Goal: Entertainment & Leisure: Browse casually

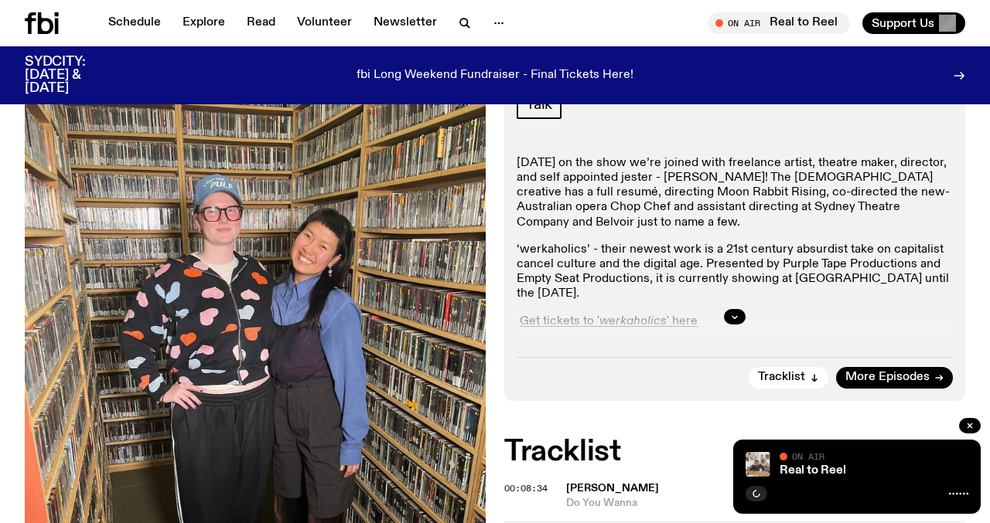
scroll to position [356, 0]
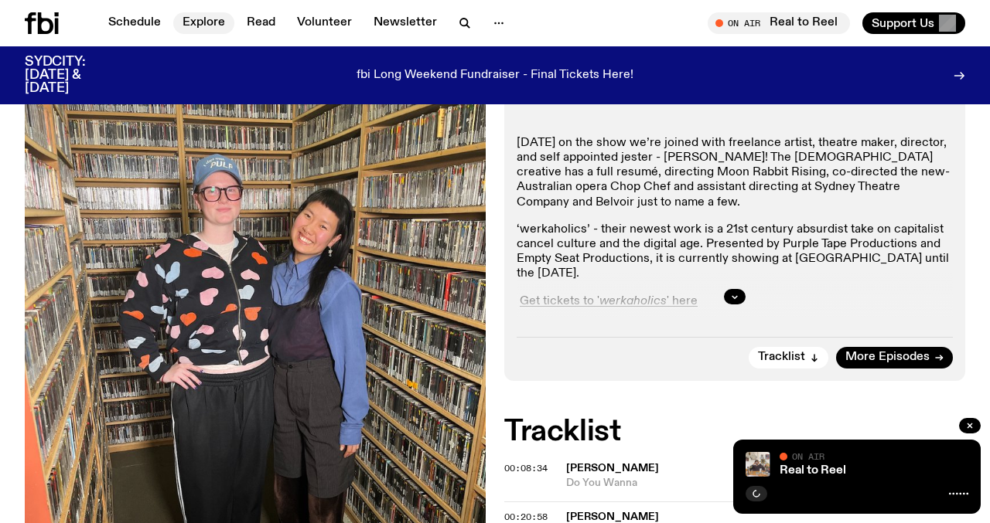
click at [206, 23] on link "Explore" at bounding box center [203, 23] width 61 height 22
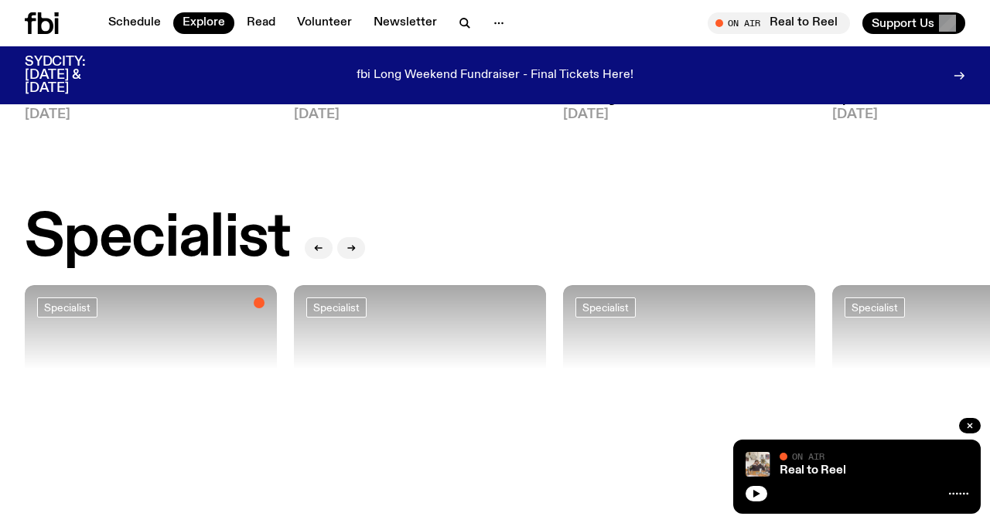
scroll to position [1229, 0]
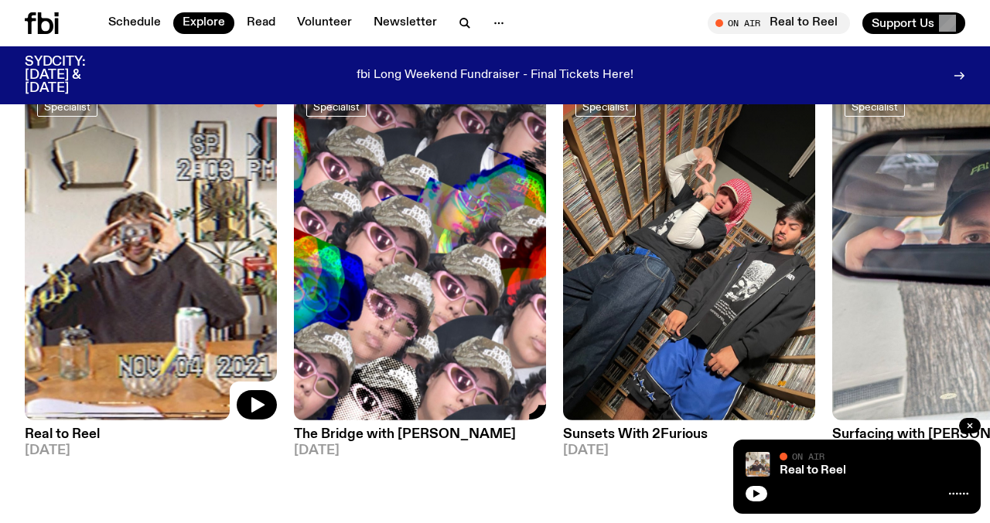
click at [320, 332] on img at bounding box center [420, 252] width 252 height 336
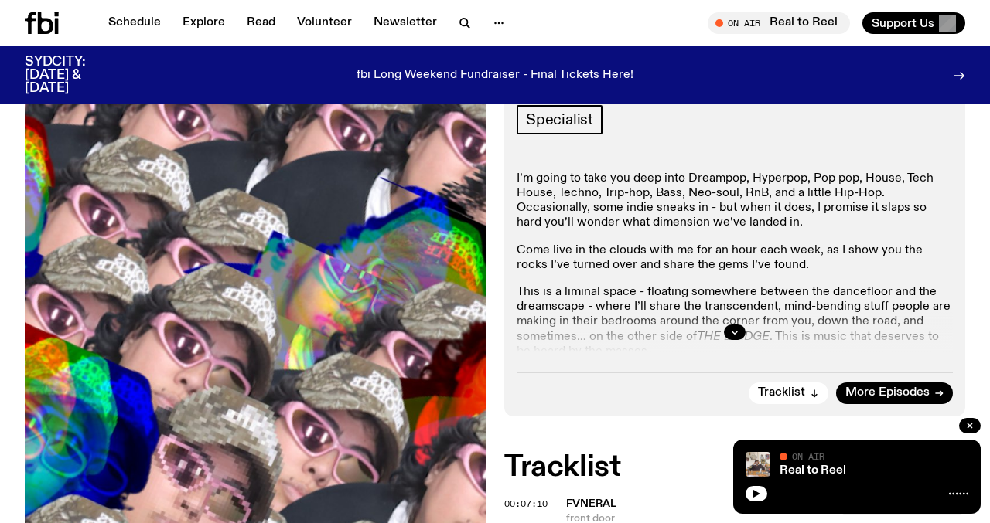
scroll to position [314, 0]
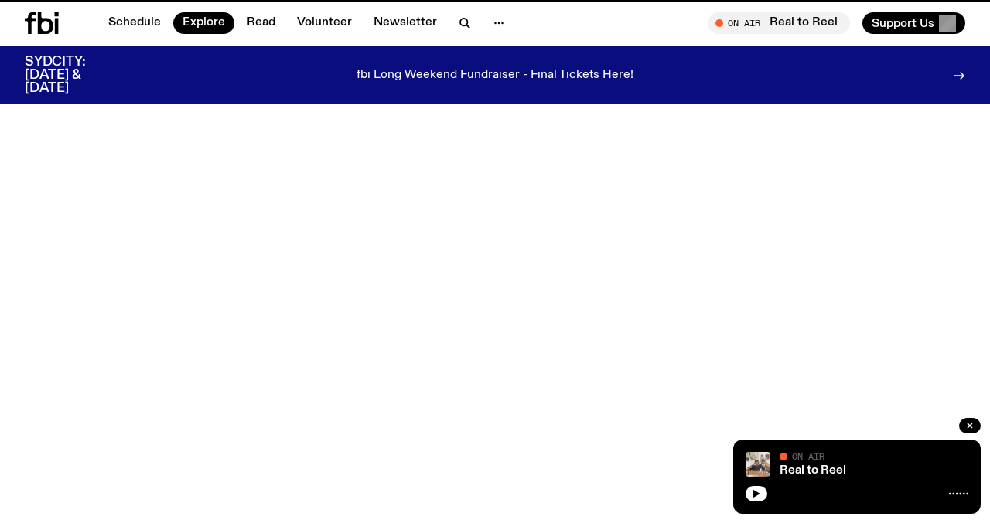
scroll to position [1229, 0]
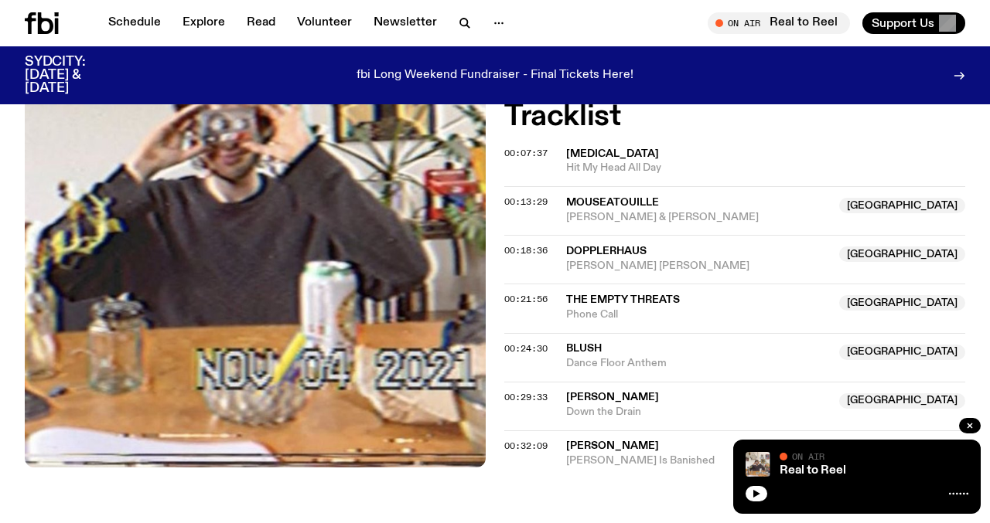
scroll to position [549, 0]
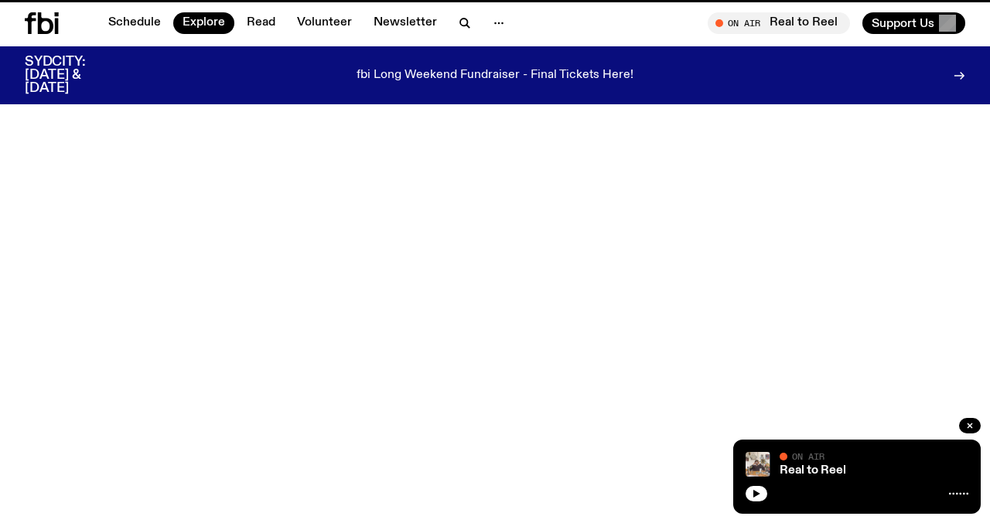
scroll to position [1229, 0]
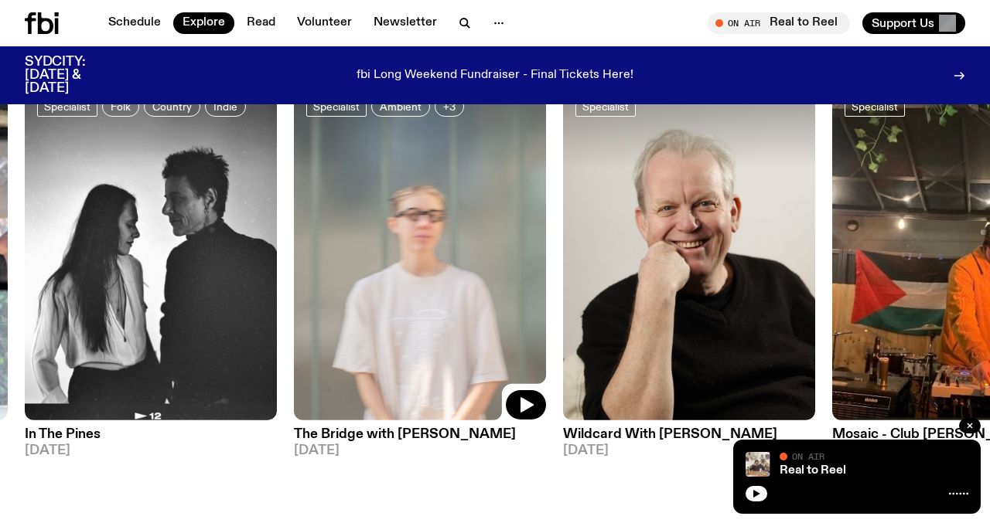
click at [428, 233] on img at bounding box center [420, 252] width 252 height 336
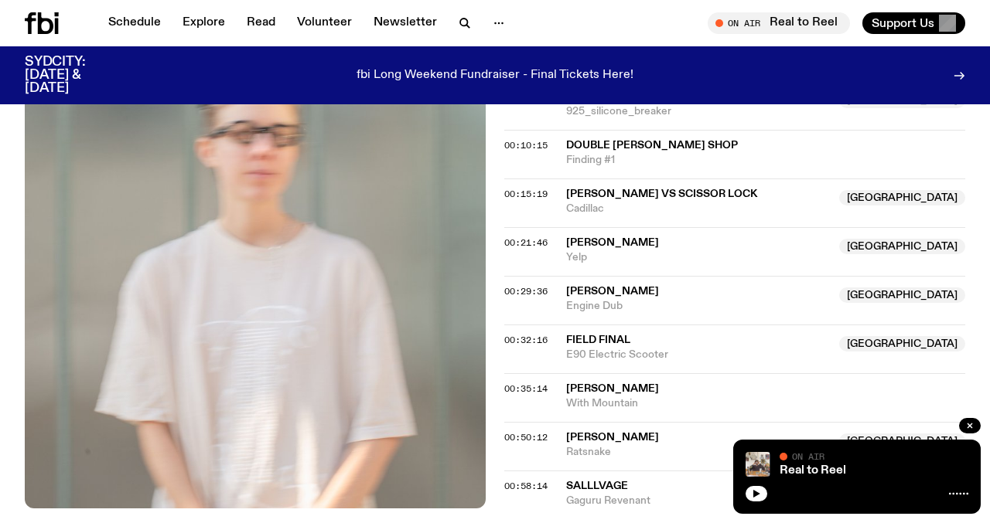
scroll to position [581, 0]
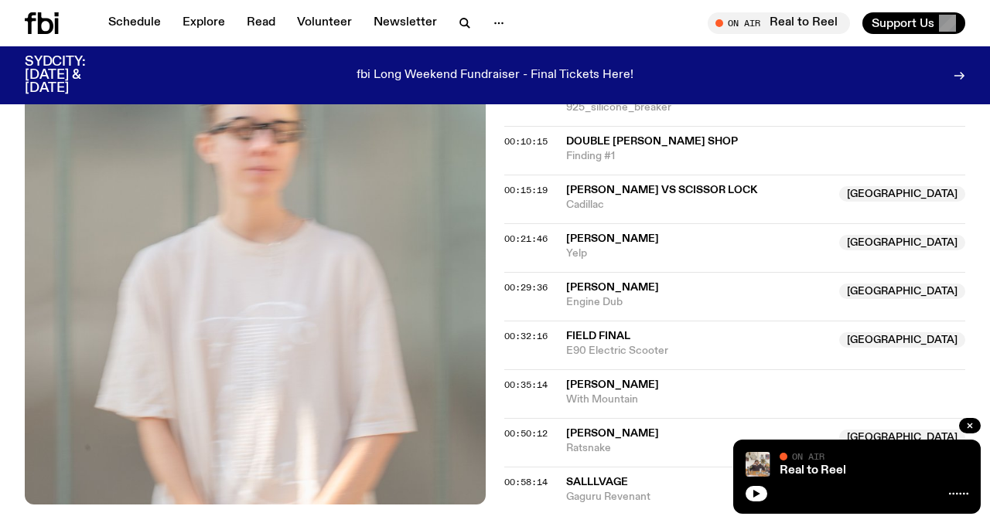
click at [659, 380] on span "Alexandra Spence" at bounding box center [612, 385] width 93 height 11
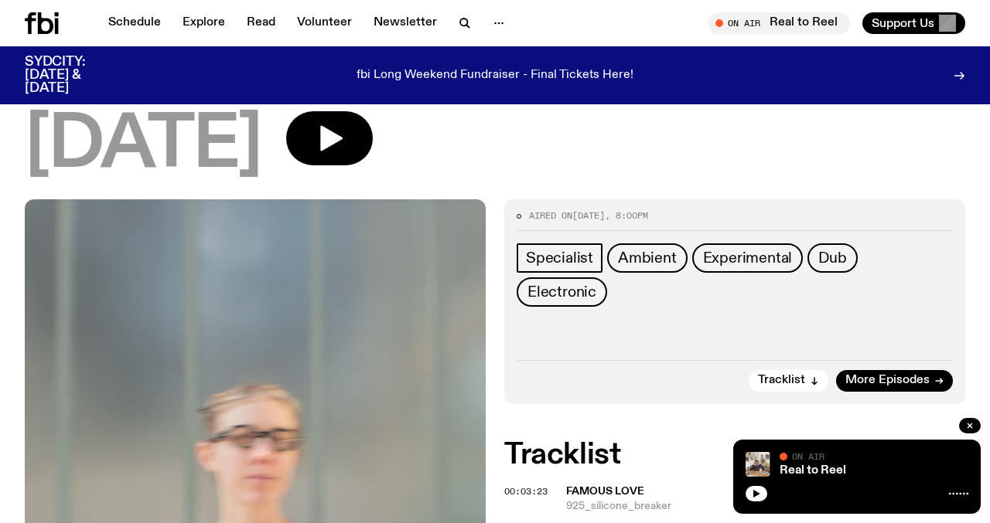
scroll to position [206, 0]
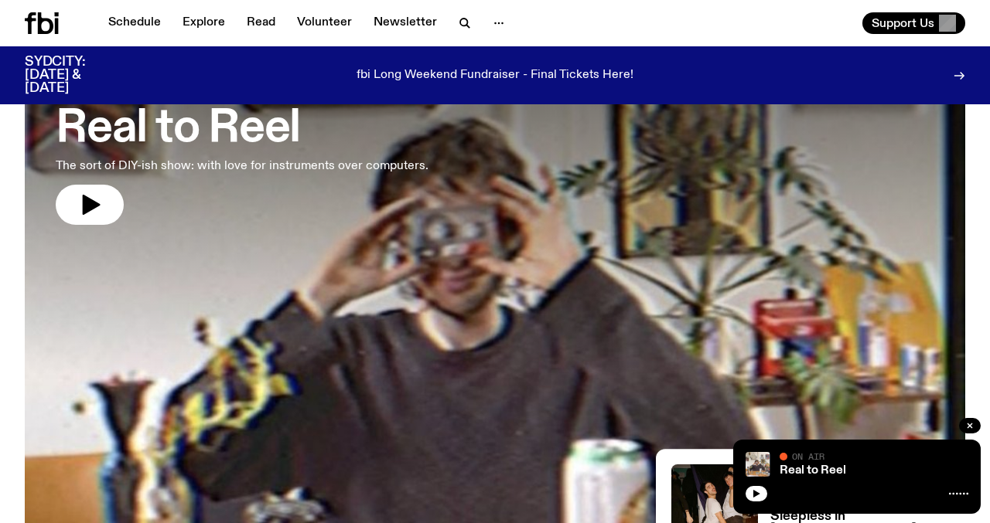
scroll to position [118, 0]
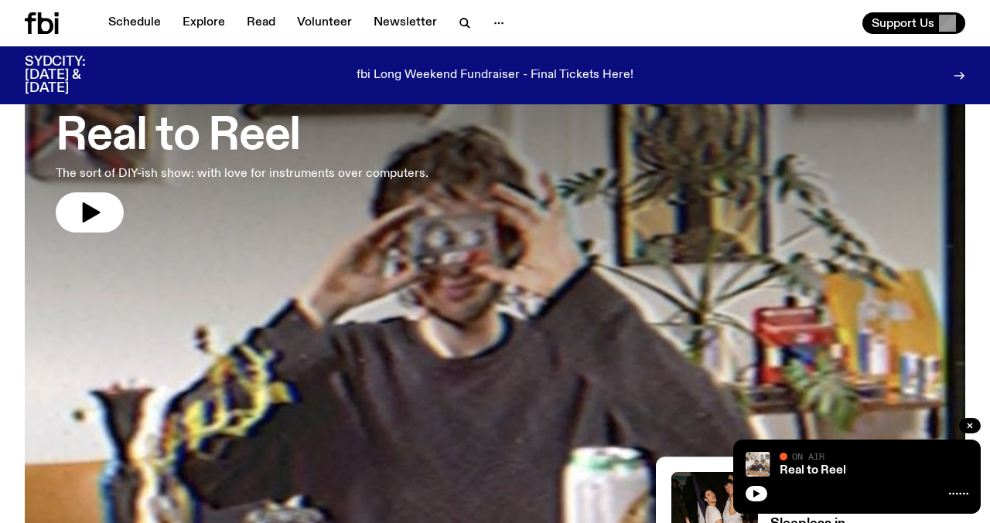
click at [271, 141] on h3 "Real to Reel" at bounding box center [242, 136] width 373 height 43
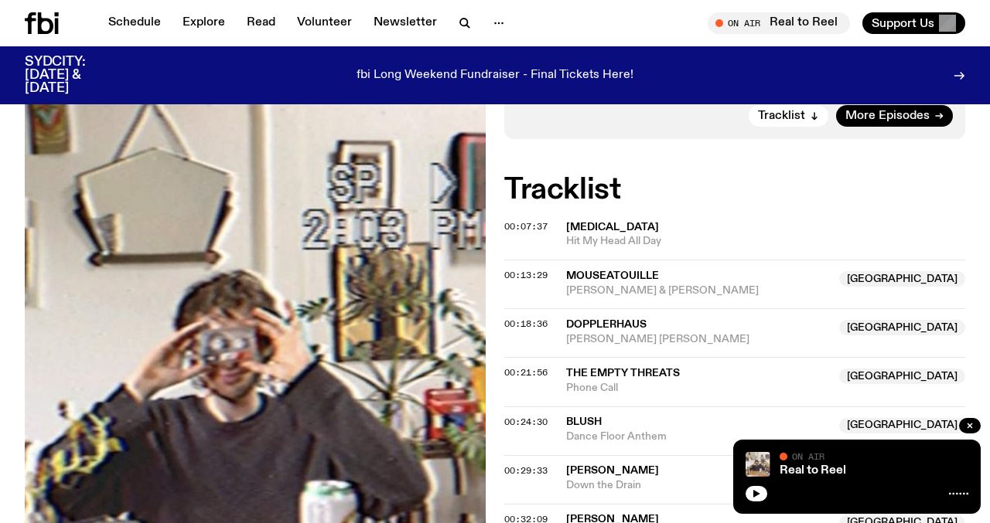
scroll to position [414, 0]
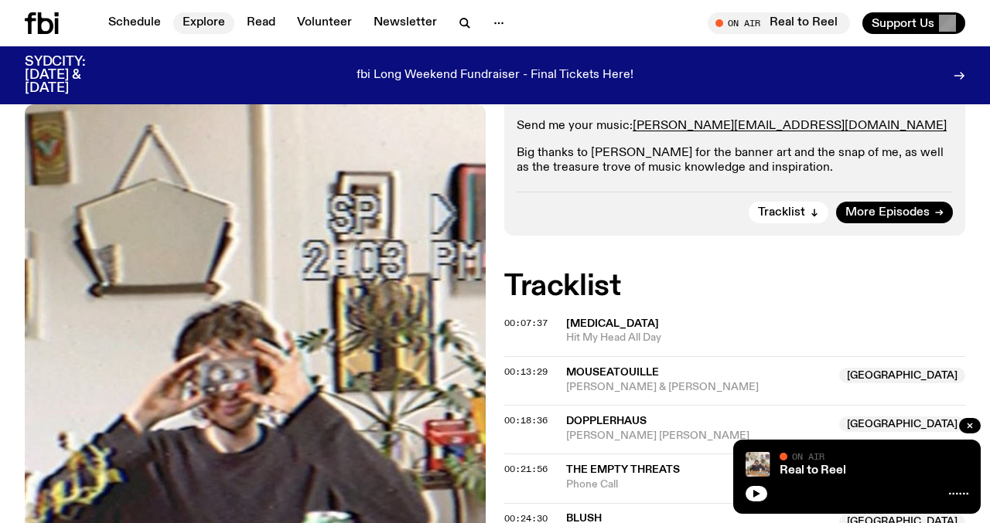
click at [198, 23] on link "Explore" at bounding box center [203, 23] width 61 height 22
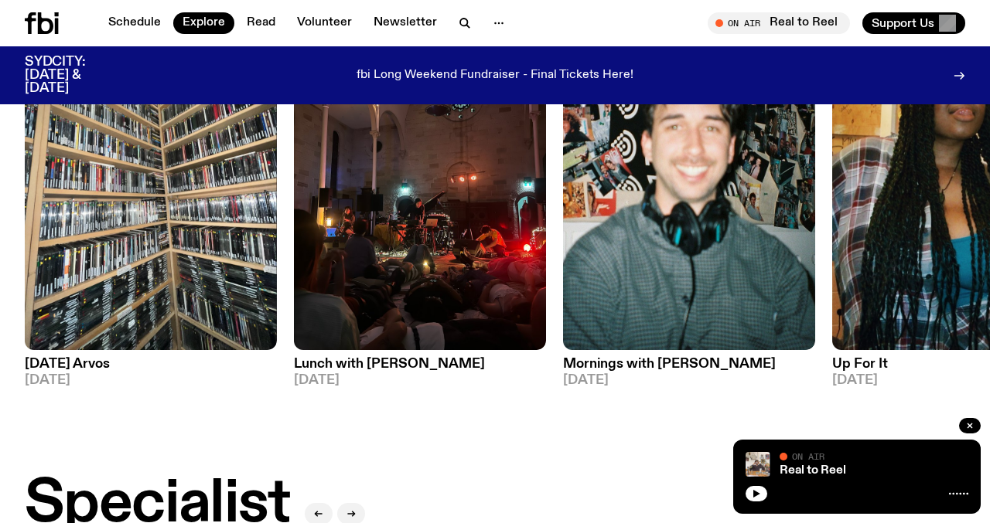
scroll to position [785, 0]
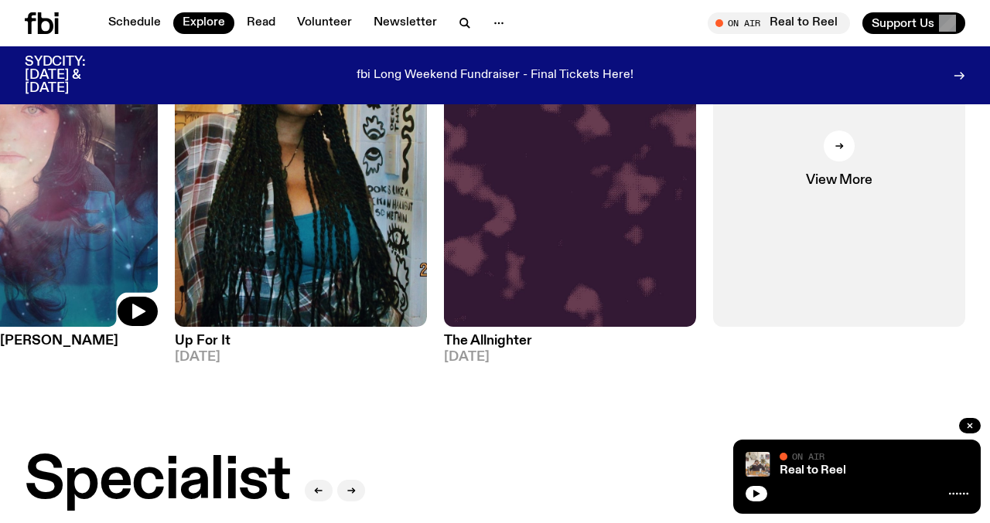
click at [60, 203] on img at bounding box center [32, 159] width 252 height 336
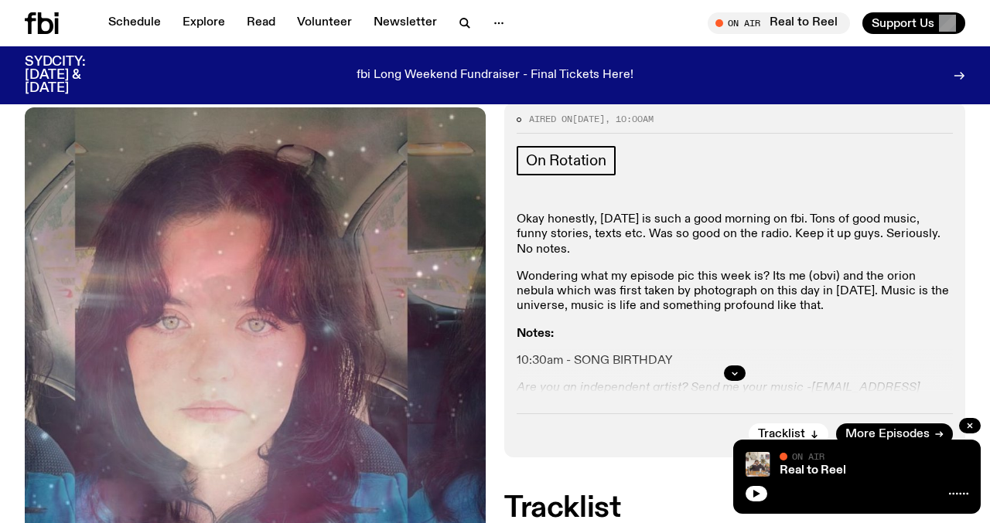
scroll to position [283, 0]
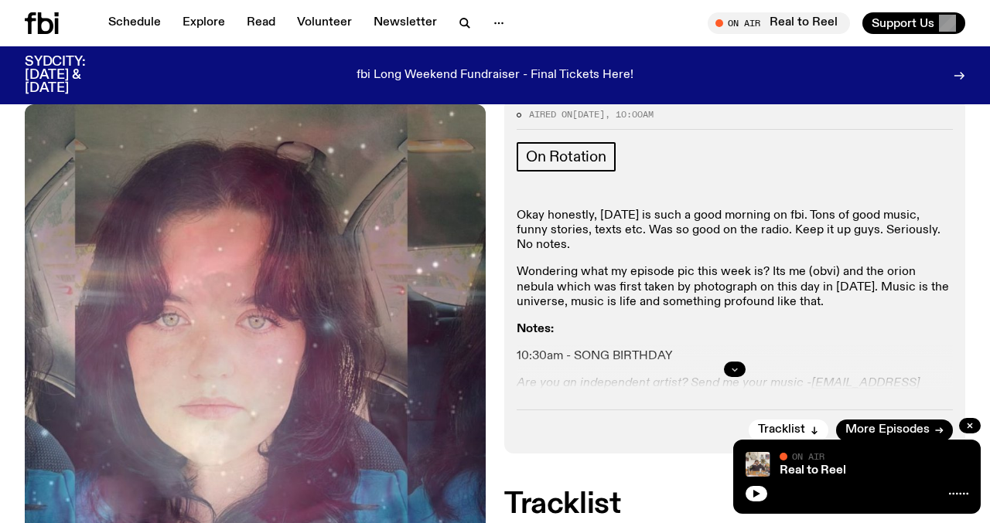
click at [727, 362] on button "button" at bounding box center [735, 369] width 22 height 15
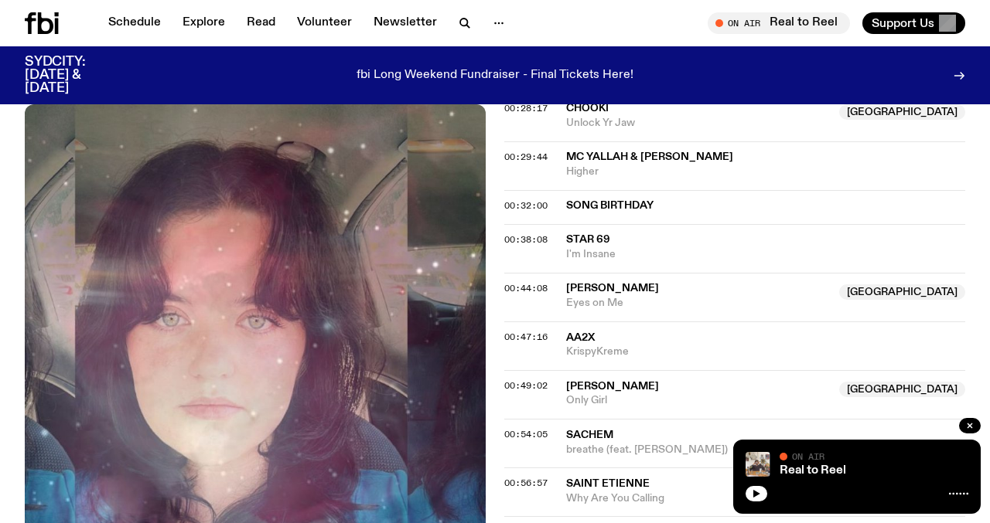
scroll to position [1074, 0]
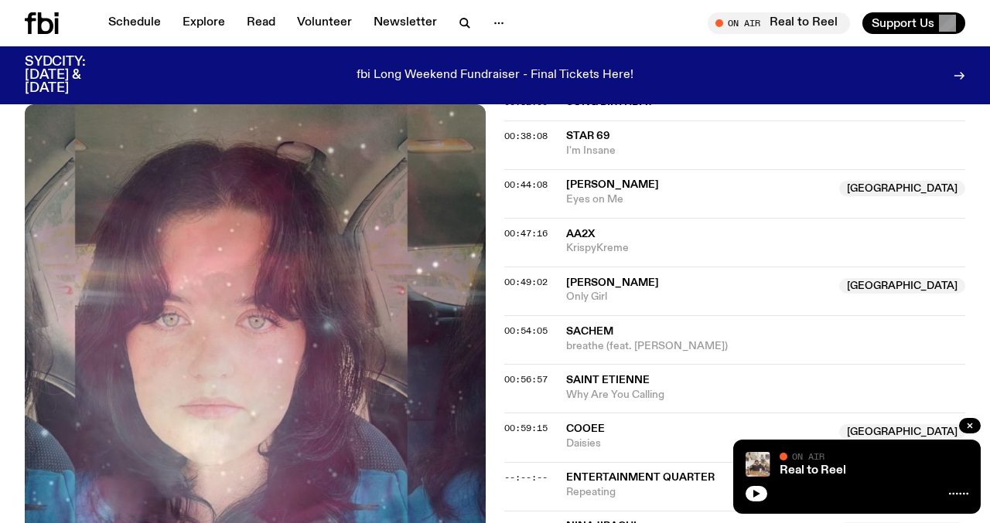
drag, startPoint x: 680, startPoint y: 211, endPoint x: 565, endPoint y: 203, distance: 114.8
click at [565, 267] on div "00:49:02 Thandi [GEOGRAPHIC_DATA] [GEOGRAPHIC_DATA] Only Girl [GEOGRAPHIC_DATA]" at bounding box center [734, 291] width 461 height 49
click at [679, 315] on div "00:54:05 Sachem breathe (feat. [PERSON_NAME])" at bounding box center [734, 339] width 461 height 49
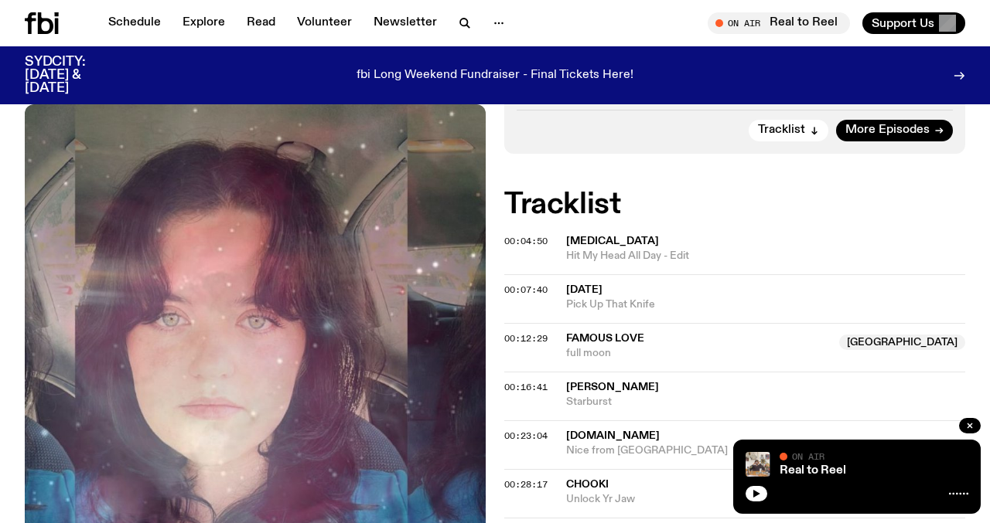
scroll to position [628, 0]
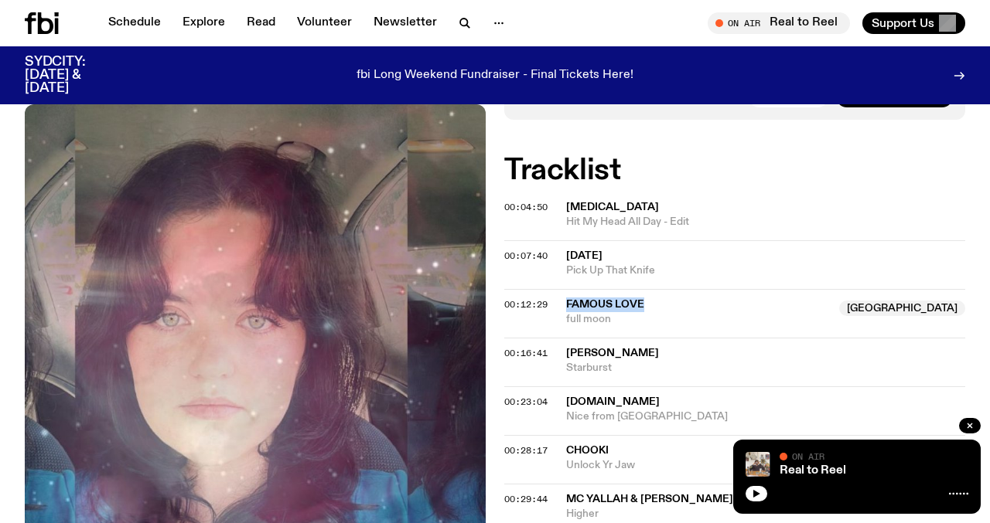
copy div "famous love"
drag, startPoint x: 666, startPoint y: 229, endPoint x: 564, endPoint y: 231, distance: 102.1
click at [564, 289] on div "00:12:29 famous love [GEOGRAPHIC_DATA] full moon [GEOGRAPHIC_DATA]" at bounding box center [734, 313] width 461 height 49
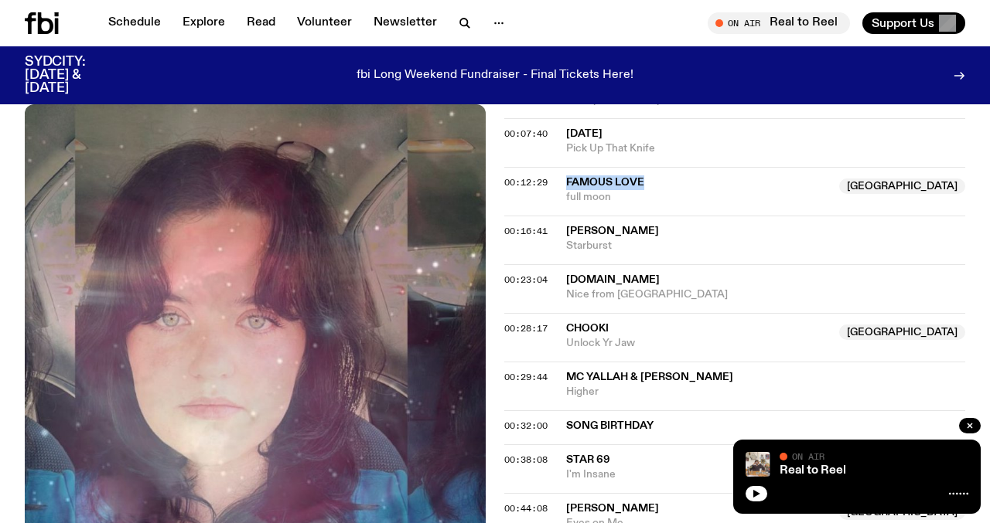
scroll to position [795, 0]
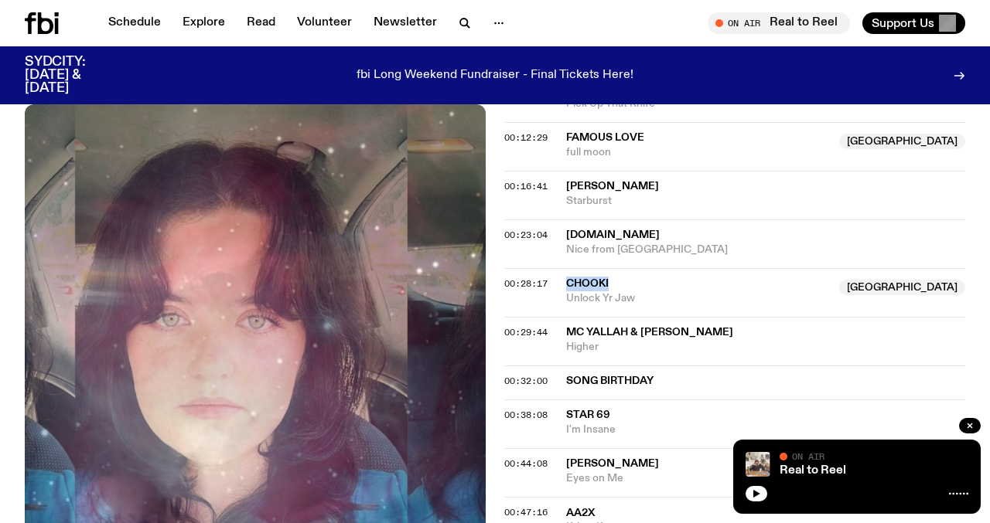
drag, startPoint x: 646, startPoint y: 214, endPoint x: 561, endPoint y: 216, distance: 84.3
click at [561, 268] on div "00:28:17 ChooKi [GEOGRAPHIC_DATA] Unlock [GEOGRAPHIC_DATA] [GEOGRAPHIC_DATA]" at bounding box center [734, 292] width 461 height 49
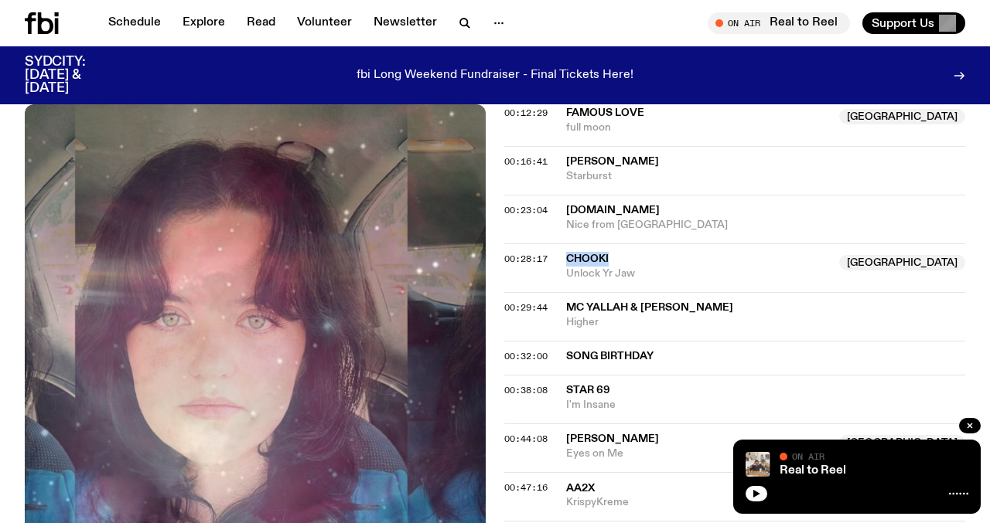
copy div "ChooKi"
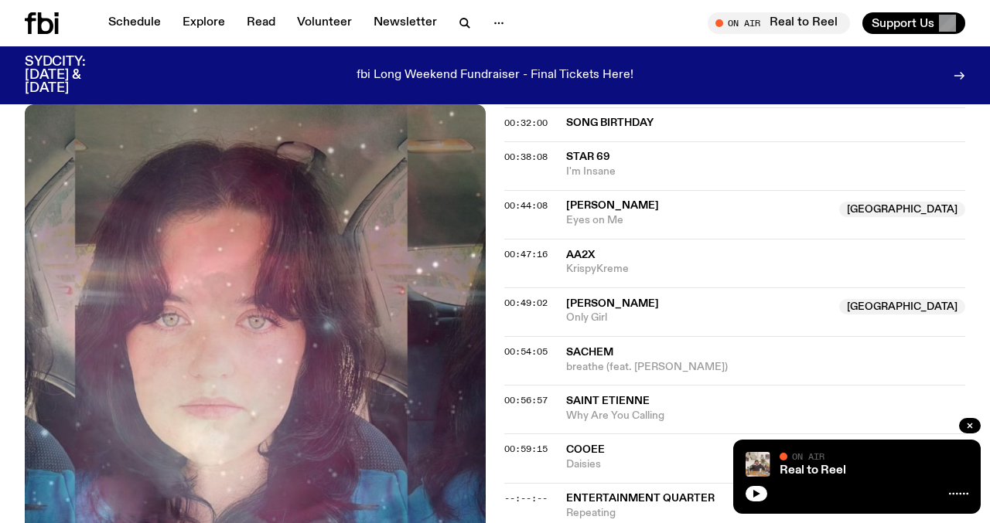
scroll to position [1059, 0]
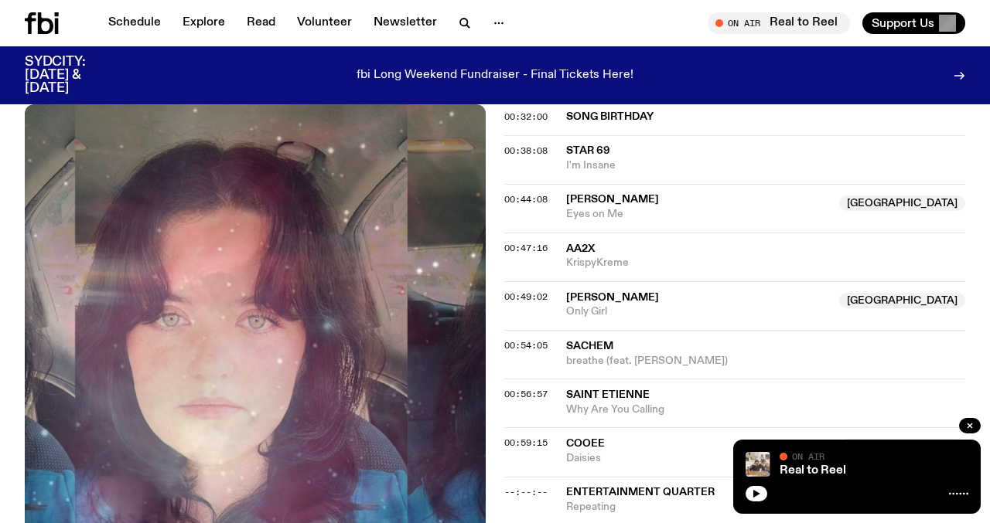
drag, startPoint x: 675, startPoint y: 224, endPoint x: 564, endPoint y: 223, distance: 110.6
click at [564, 281] on div "00:49:02 Thandi [GEOGRAPHIC_DATA] [GEOGRAPHIC_DATA] Only Girl [GEOGRAPHIC_DATA]" at bounding box center [734, 305] width 461 height 49
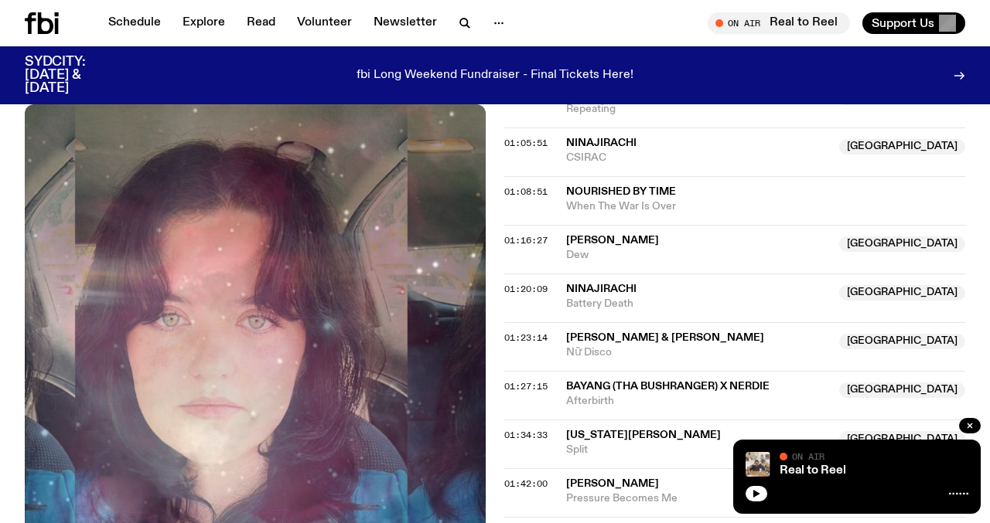
scroll to position [1464, 0]
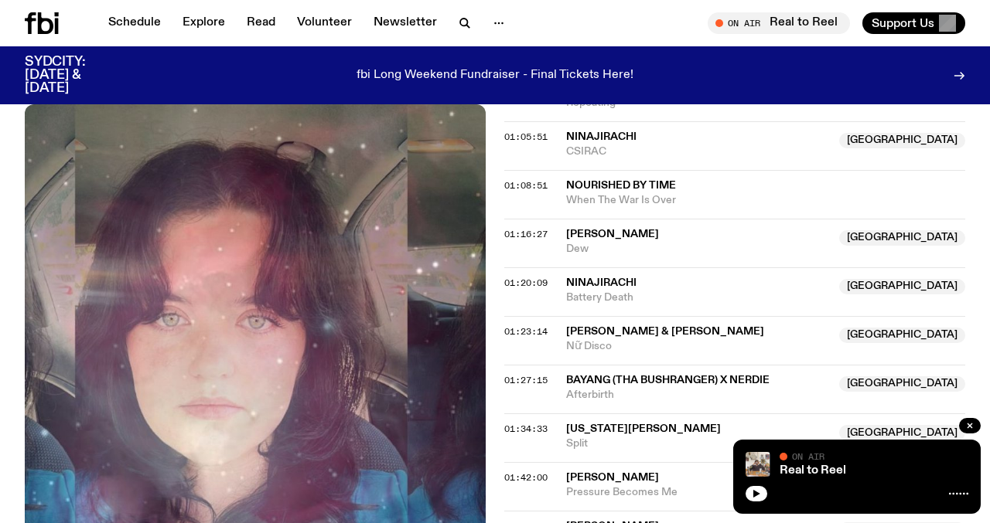
click at [692, 325] on span "[PERSON_NAME] & [PERSON_NAME]" at bounding box center [698, 332] width 264 height 15
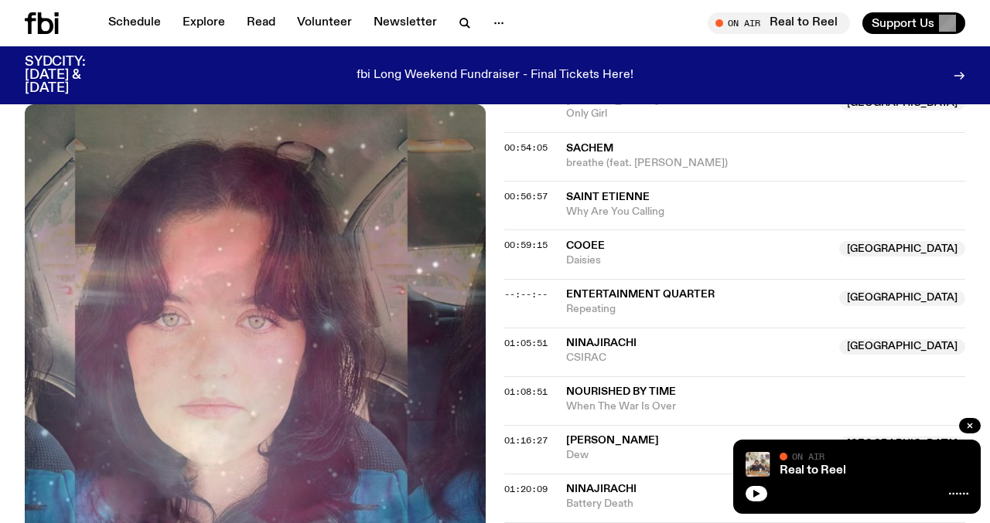
scroll to position [1234, 0]
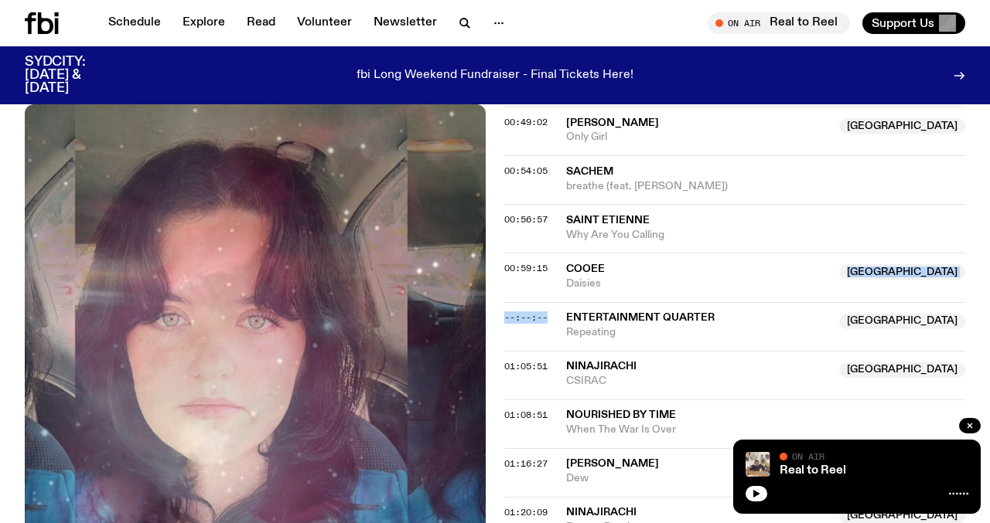
drag, startPoint x: 746, startPoint y: 239, endPoint x: 602, endPoint y: 222, distance: 145.6
click at [602, 222] on div "00:04:50 [MEDICAL_DATA] Hit My Head All Day - Edit 00:07:40 [DATE] Pick Up That…" at bounding box center [734, 285] width 461 height 1376
click at [600, 312] on span "Entertainment Quarter" at bounding box center [640, 317] width 148 height 11
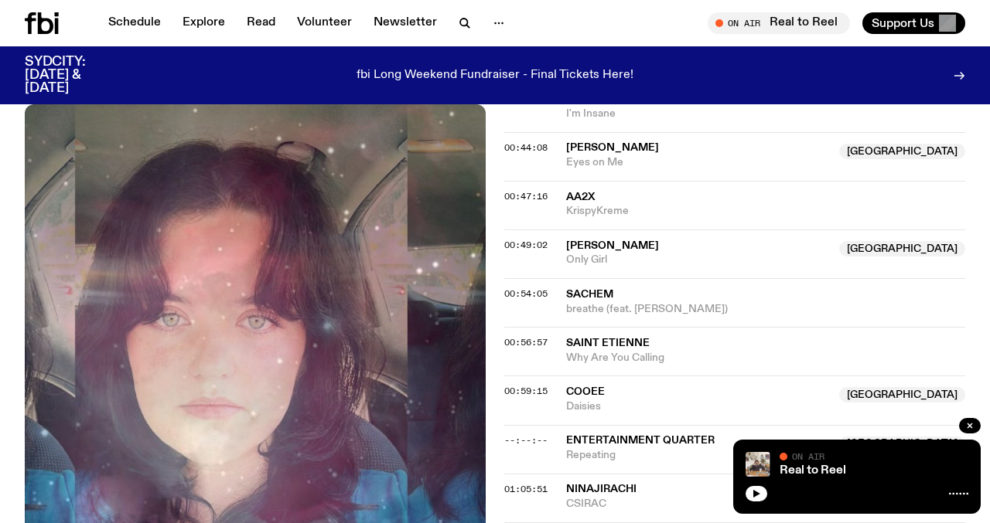
scroll to position [1046, 0]
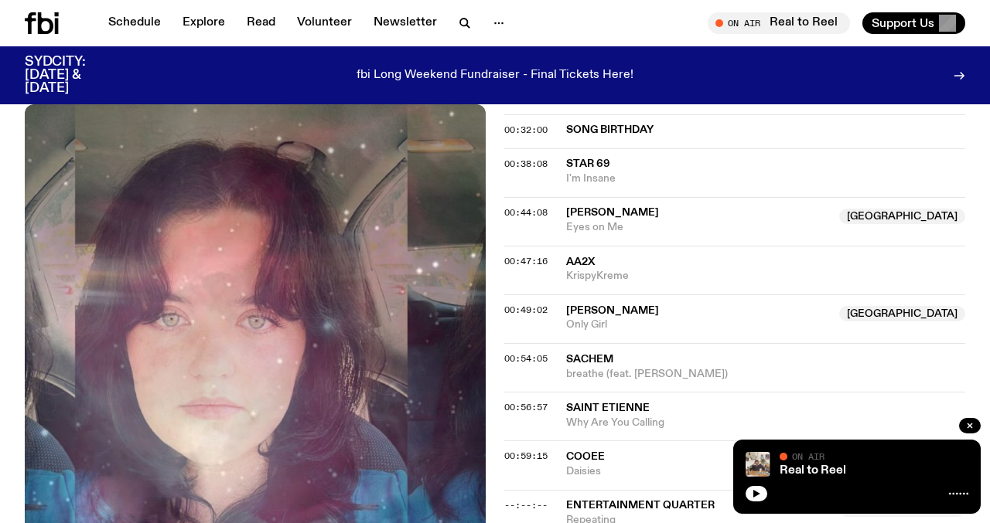
click at [589, 354] on span "Sachem" at bounding box center [589, 359] width 47 height 11
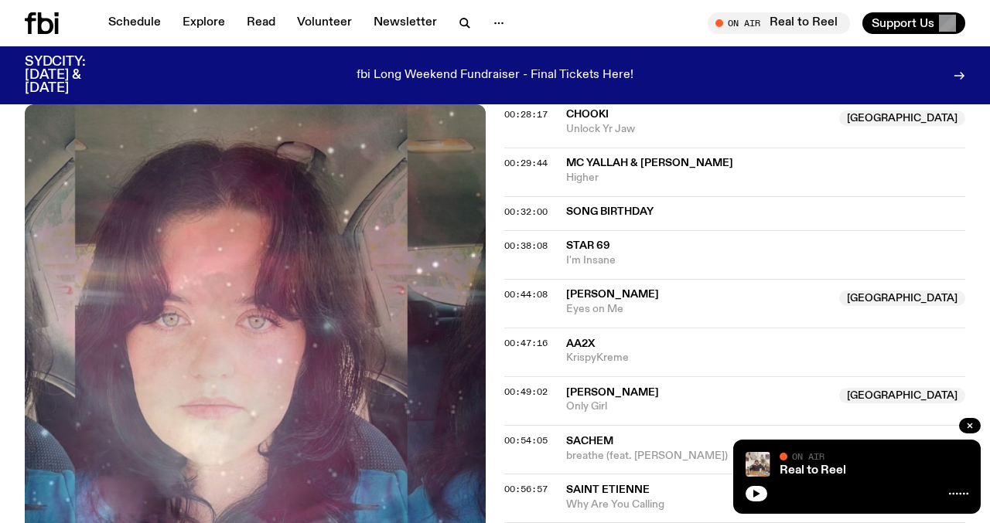
scroll to position [963, 0]
click at [619, 388] on span "[PERSON_NAME]" at bounding box center [612, 393] width 93 height 11
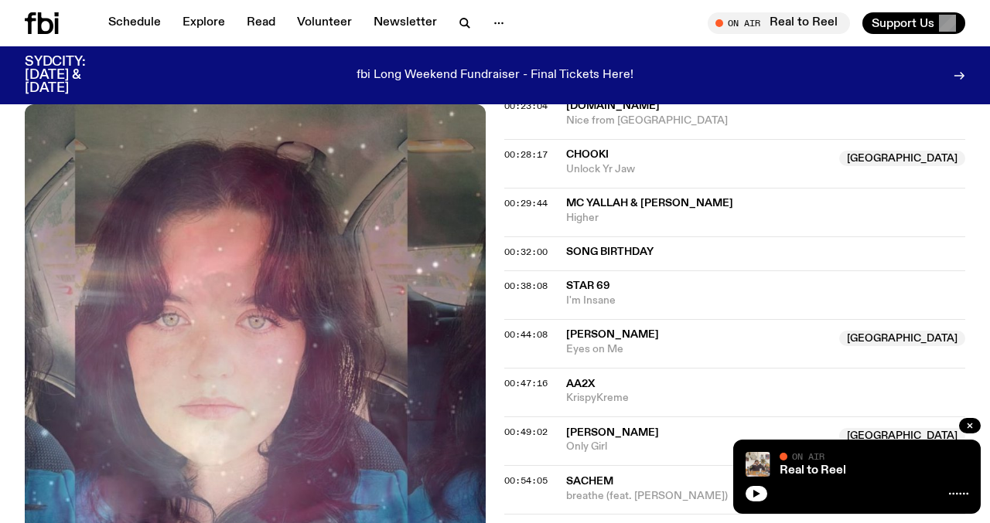
scroll to position [932, 0]
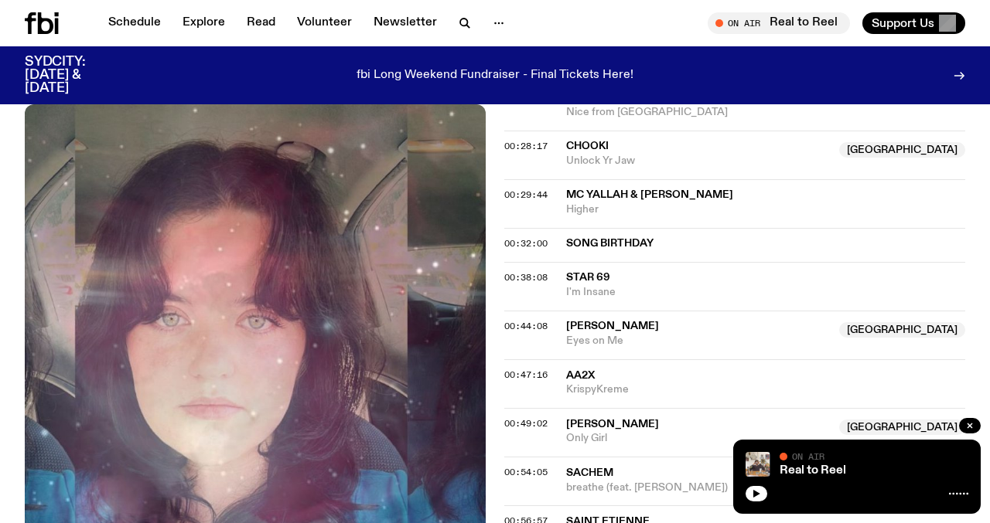
click at [588, 370] on span "AA2x" at bounding box center [580, 375] width 29 height 11
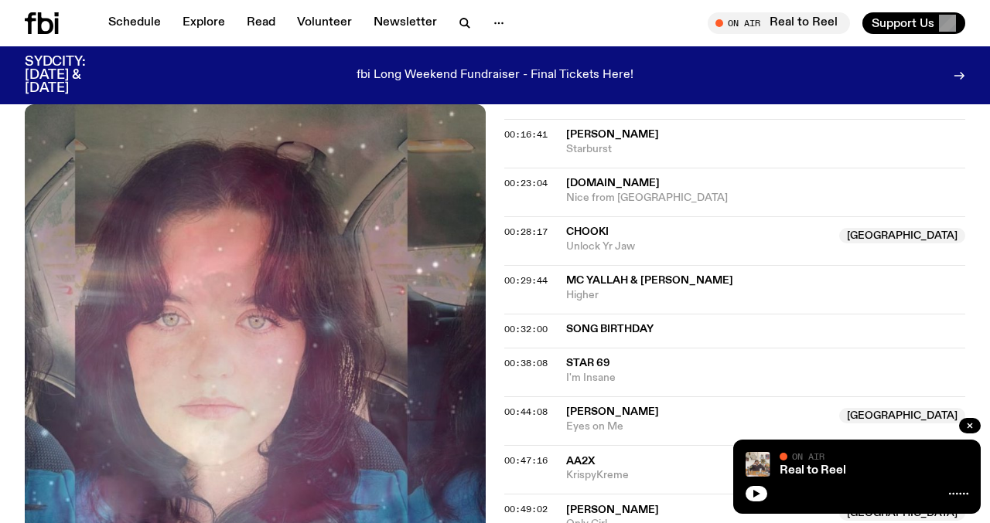
scroll to position [815, 0]
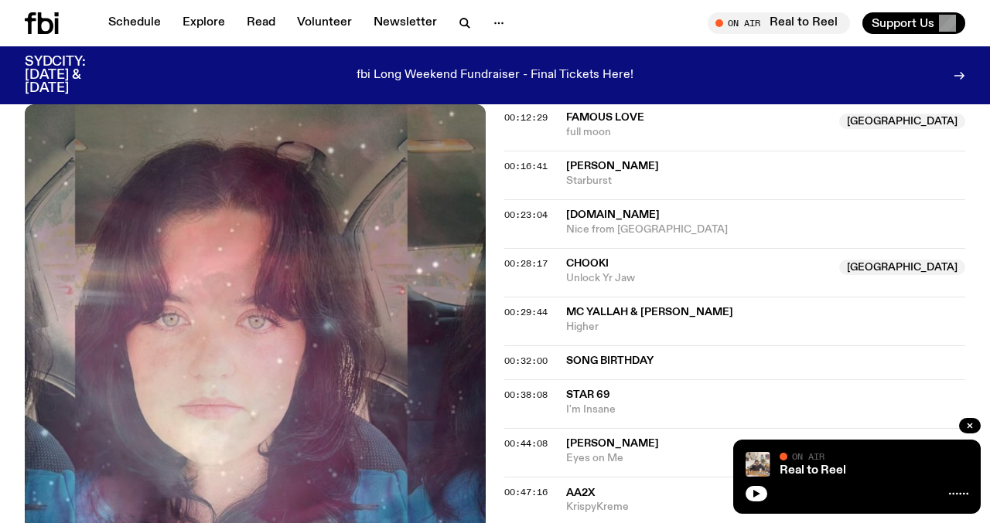
click at [612, 307] on span "MC Yallah & [PERSON_NAME]" at bounding box center [649, 312] width 167 height 11
click at [590, 390] on span "Star 69" at bounding box center [588, 395] width 44 height 11
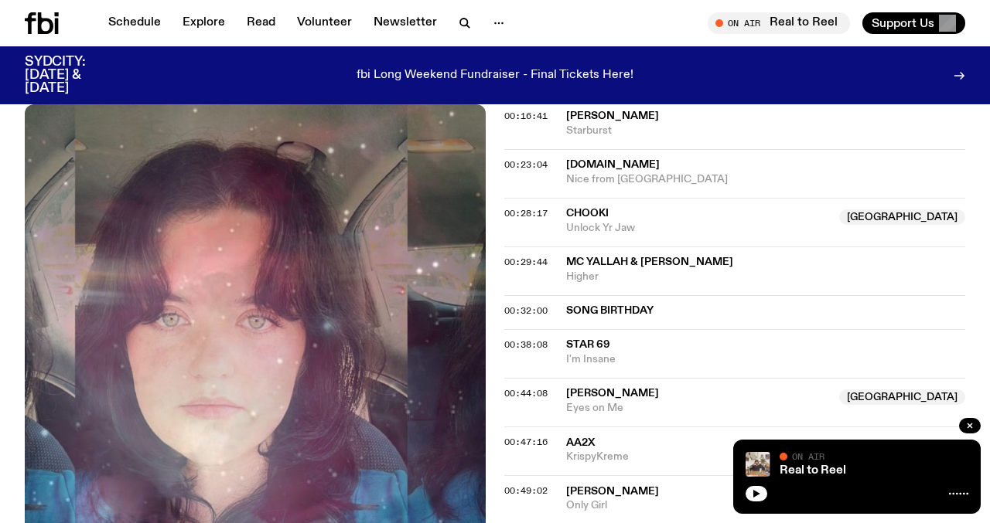
scroll to position [874, 0]
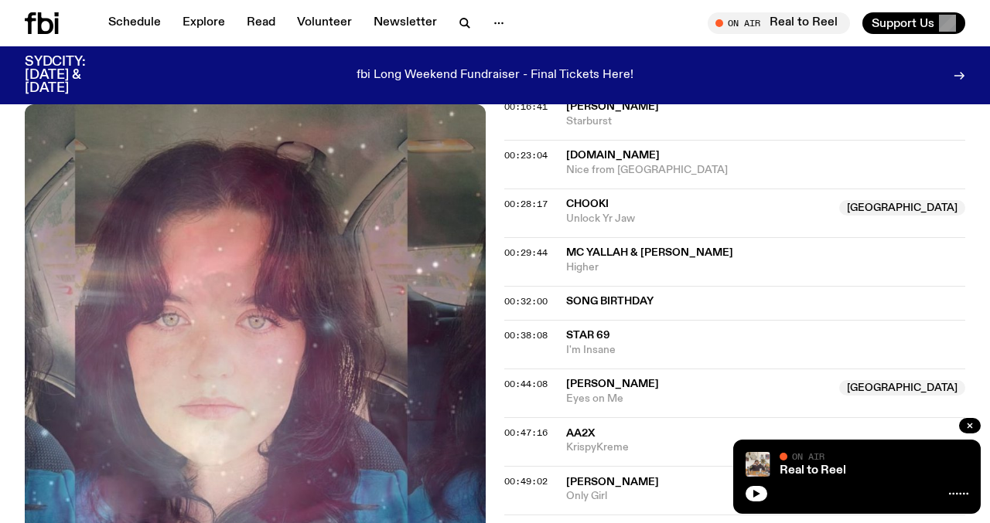
click at [582, 428] on span "AA2x" at bounding box center [580, 433] width 29 height 11
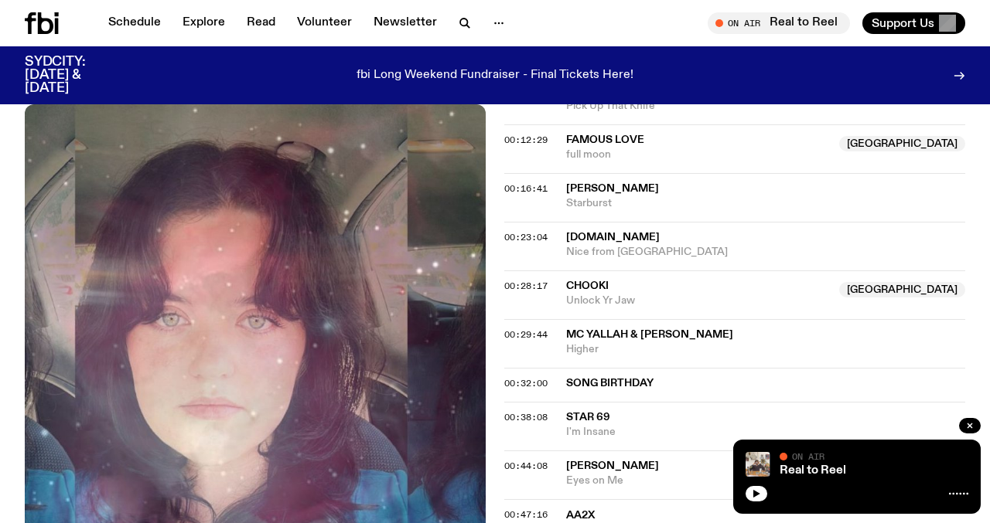
click at [602, 329] on span "MC Yallah & [PERSON_NAME]" at bounding box center [649, 334] width 167 height 11
click at [596, 281] on span "ChooKi" at bounding box center [587, 286] width 43 height 11
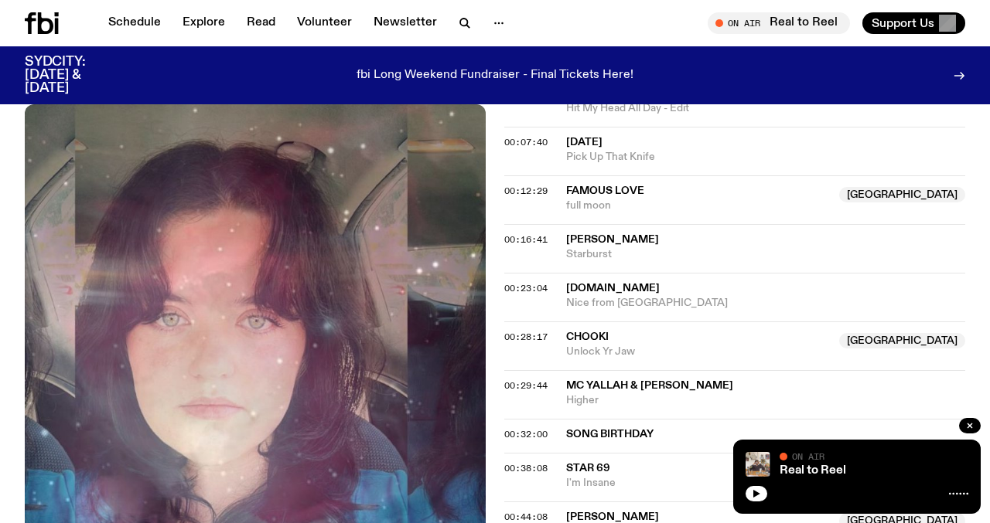
scroll to position [730, 0]
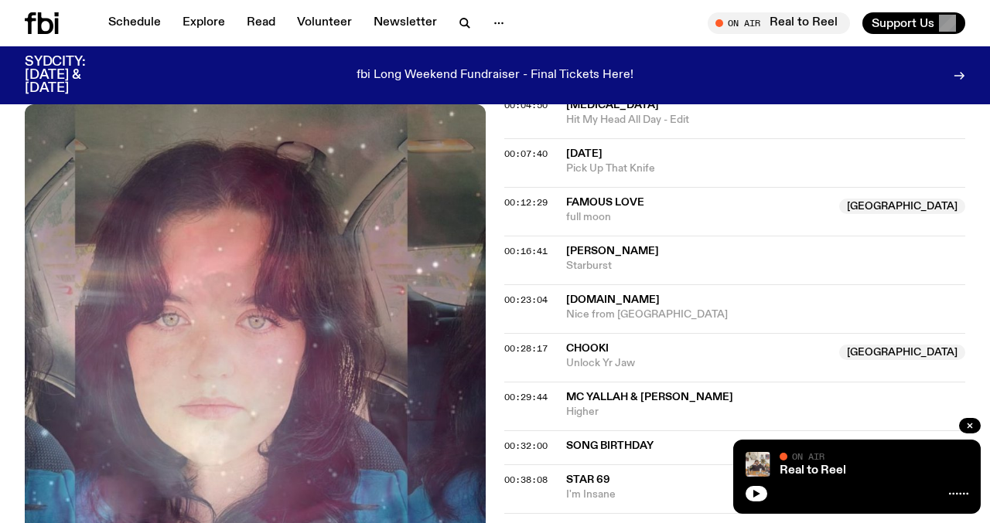
click at [591, 295] on span "[DOMAIN_NAME]" at bounding box center [613, 300] width 94 height 11
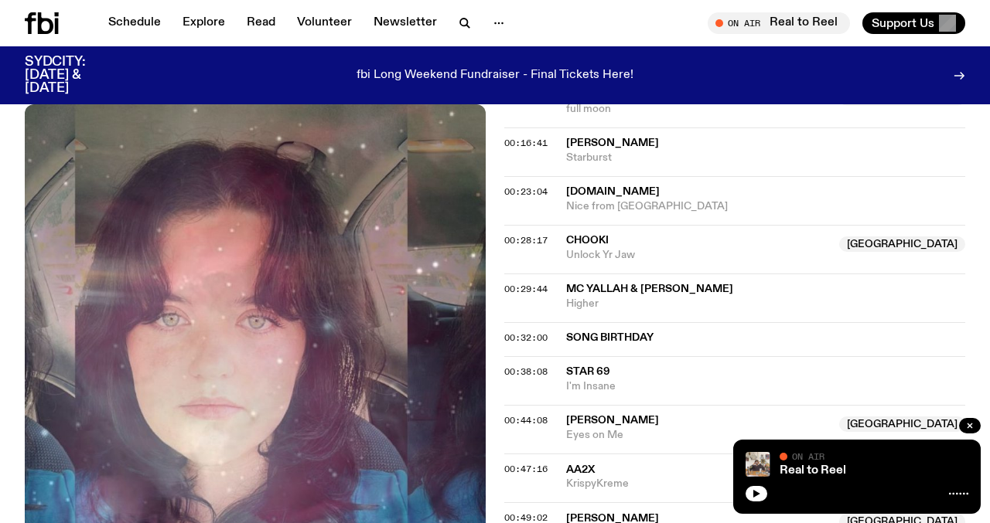
scroll to position [840, 0]
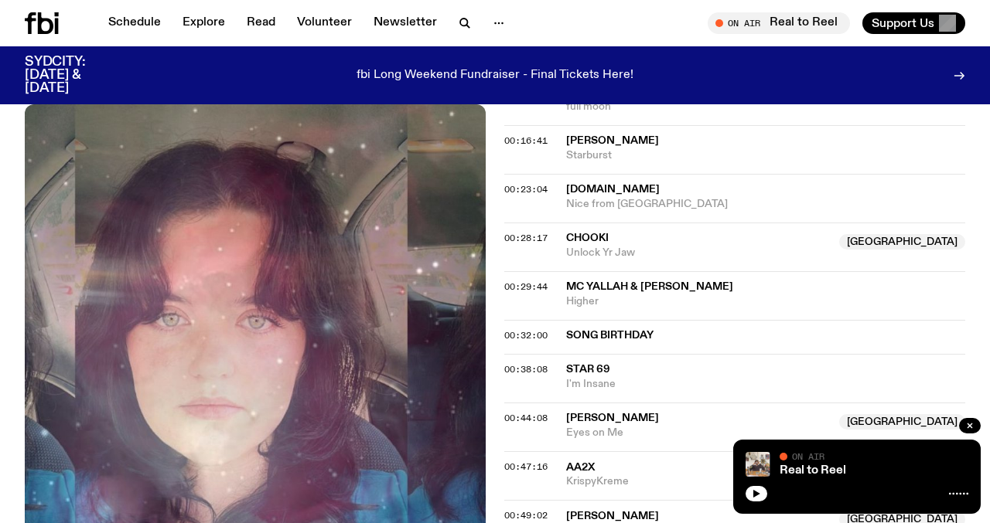
click at [620, 281] on span "MC Yallah & [PERSON_NAME]" at bounding box center [649, 286] width 167 height 11
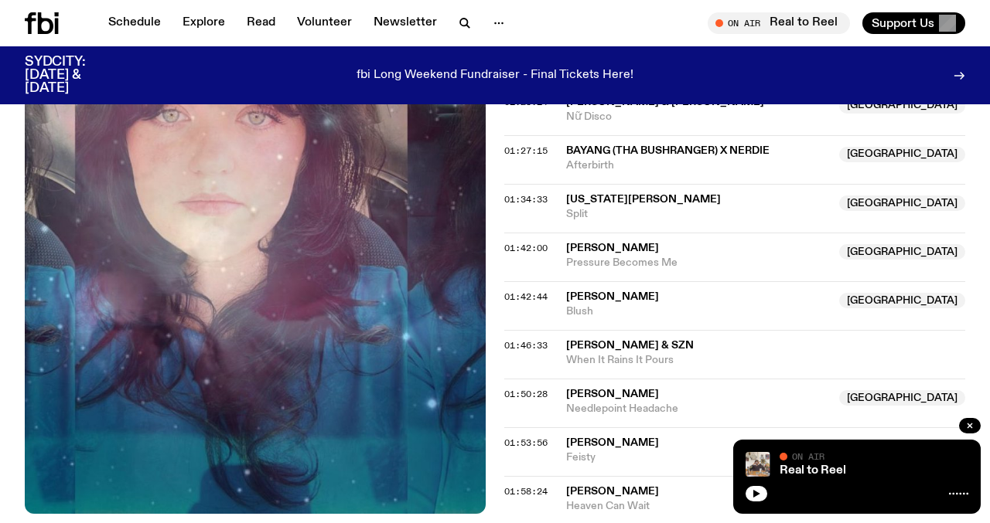
scroll to position [1707, 0]
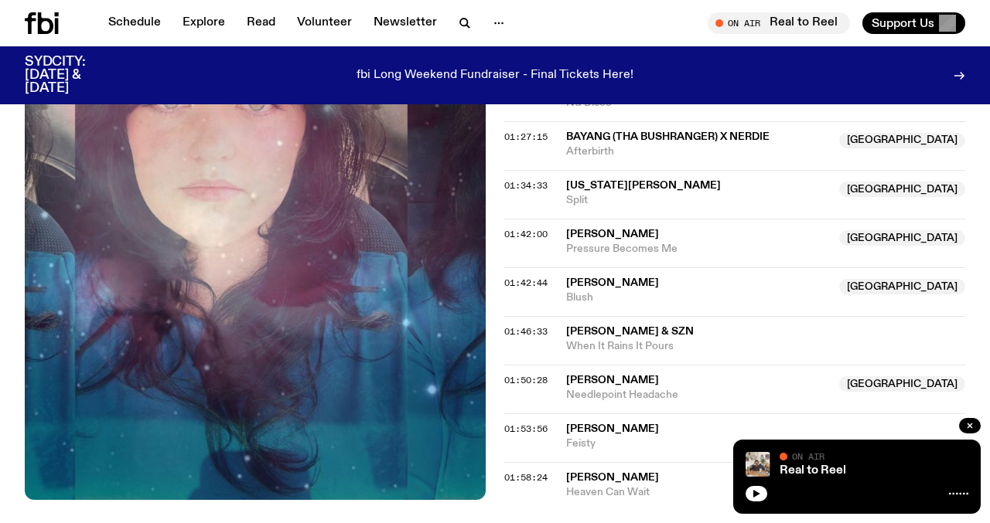
click at [602, 375] on span "[PERSON_NAME]" at bounding box center [612, 380] width 93 height 11
click at [201, 15] on link "Explore" at bounding box center [203, 23] width 61 height 22
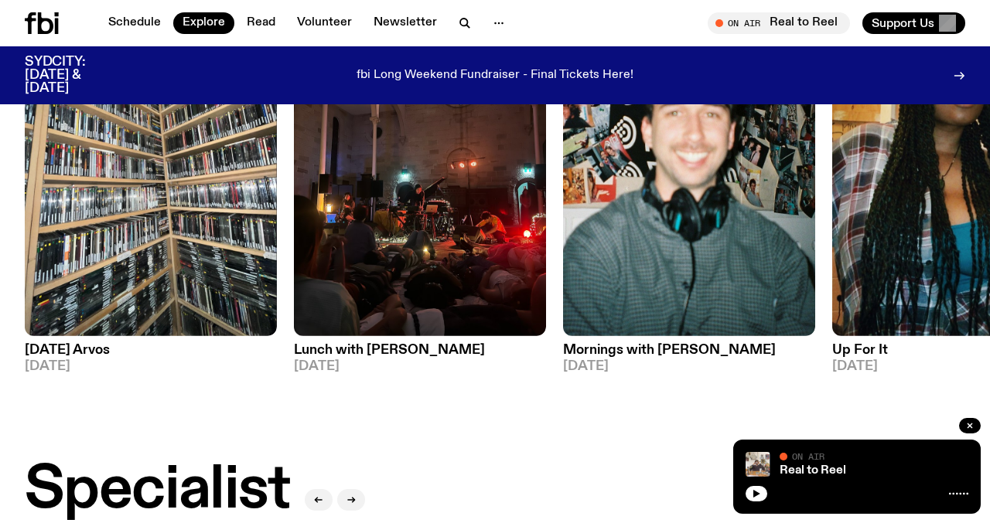
scroll to position [799, 0]
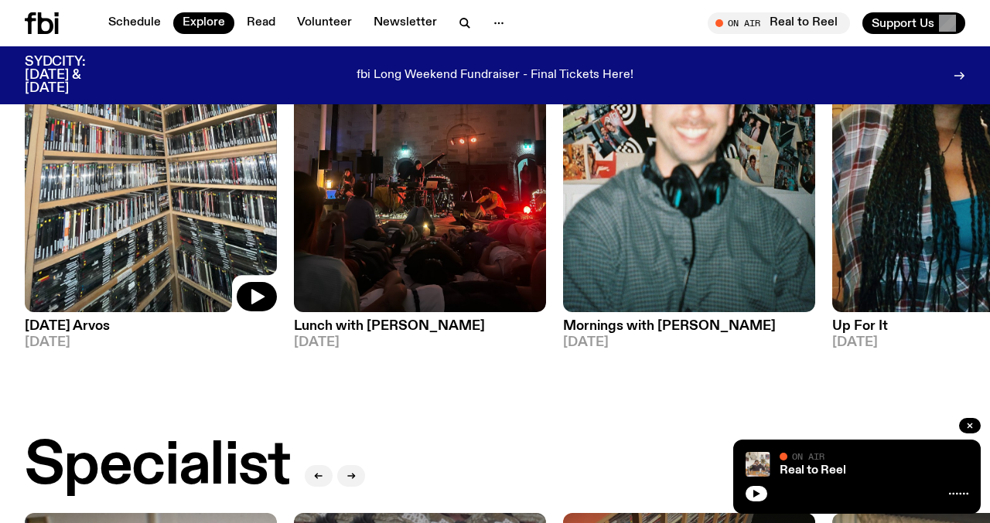
click at [239, 257] on img at bounding box center [151, 144] width 252 height 336
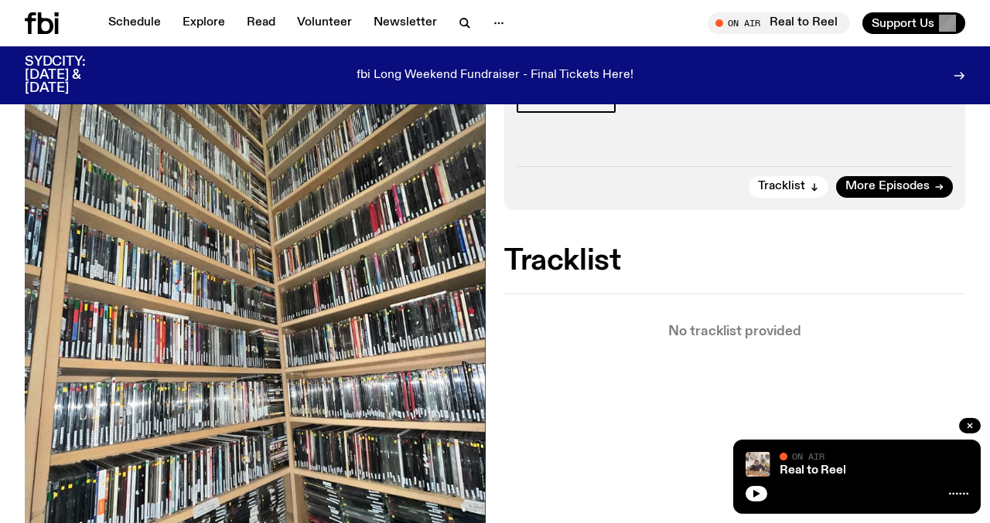
scroll to position [271, 0]
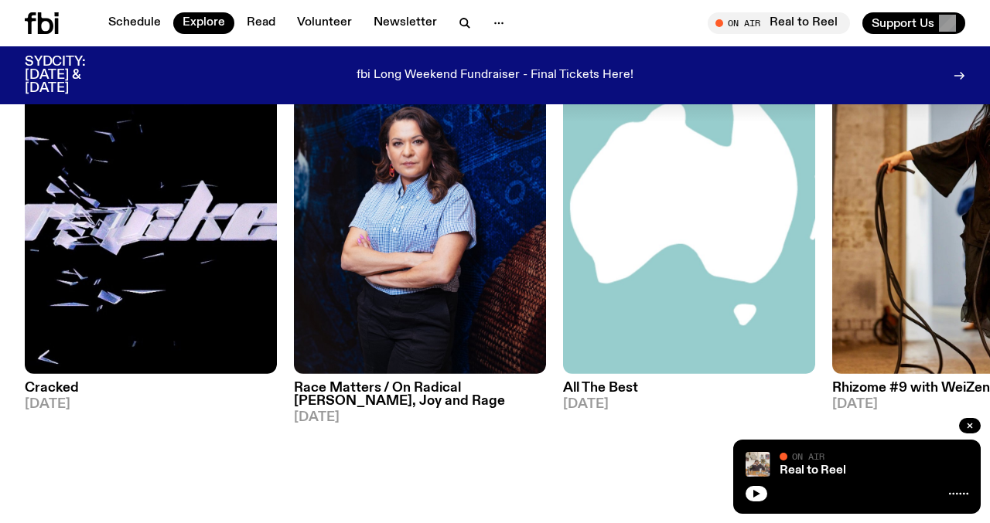
scroll to position [1815, 0]
